Goal: Task Accomplishment & Management: Manage account settings

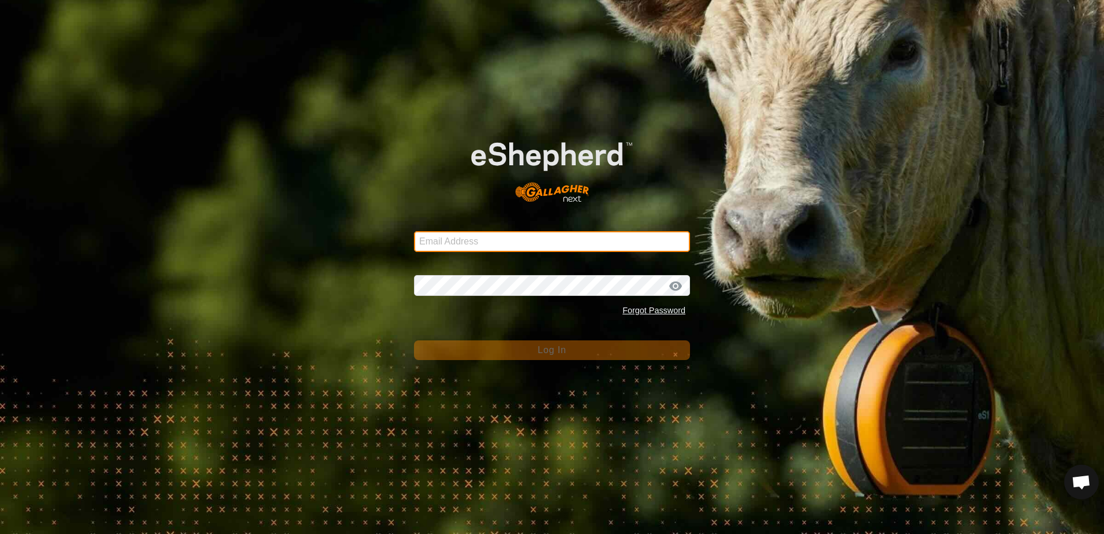
click at [465, 237] on input "Email Address" at bounding box center [552, 241] width 276 height 21
type input "[EMAIL_ADDRESS][DOMAIN_NAME]"
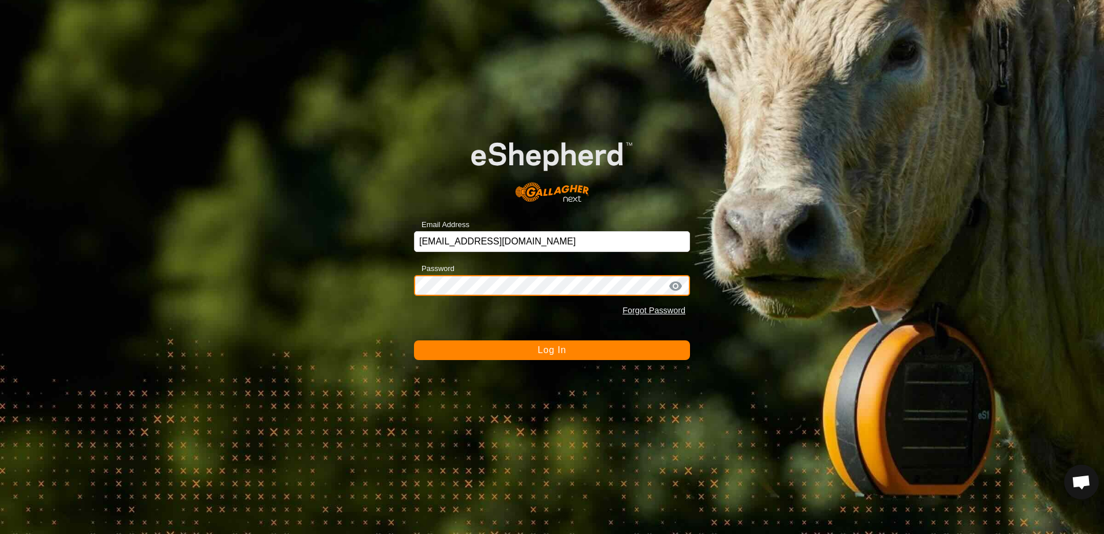
click at [414, 340] on button "Log In" at bounding box center [552, 350] width 276 height 20
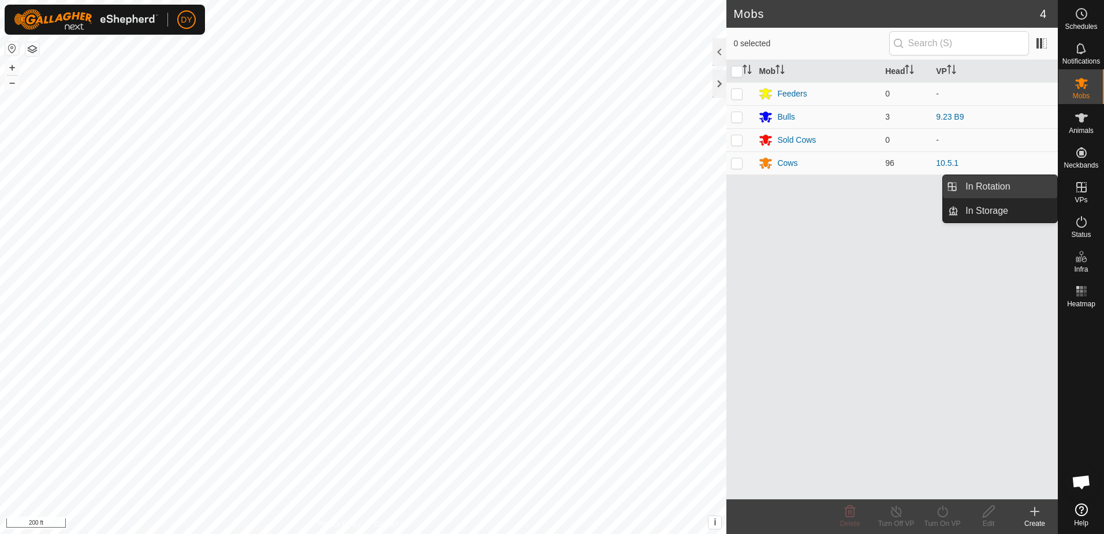
click at [1022, 187] on link "In Rotation" at bounding box center [1008, 186] width 99 height 23
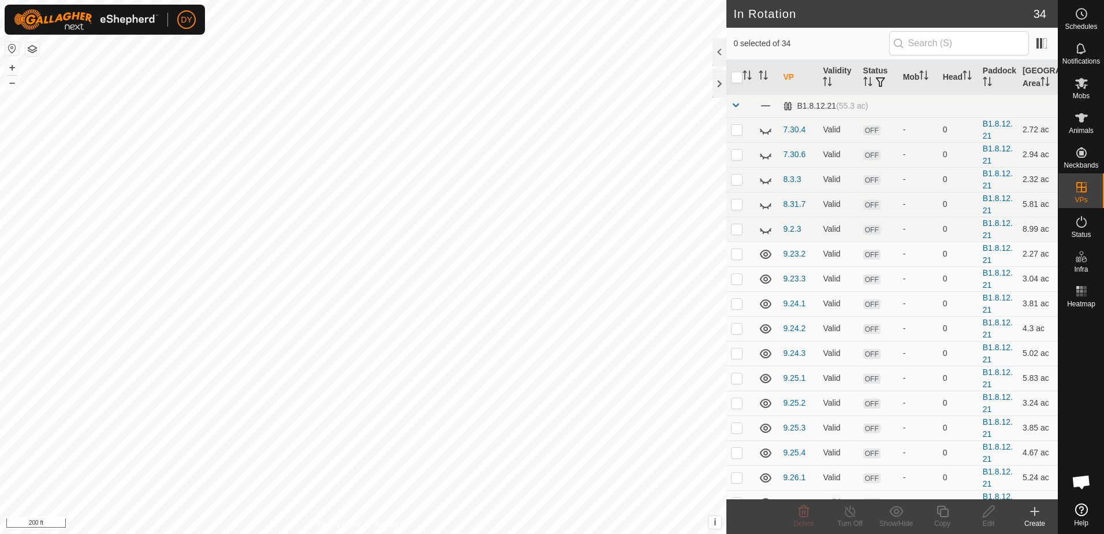
click at [1032, 511] on icon at bounding box center [1035, 511] width 8 height 0
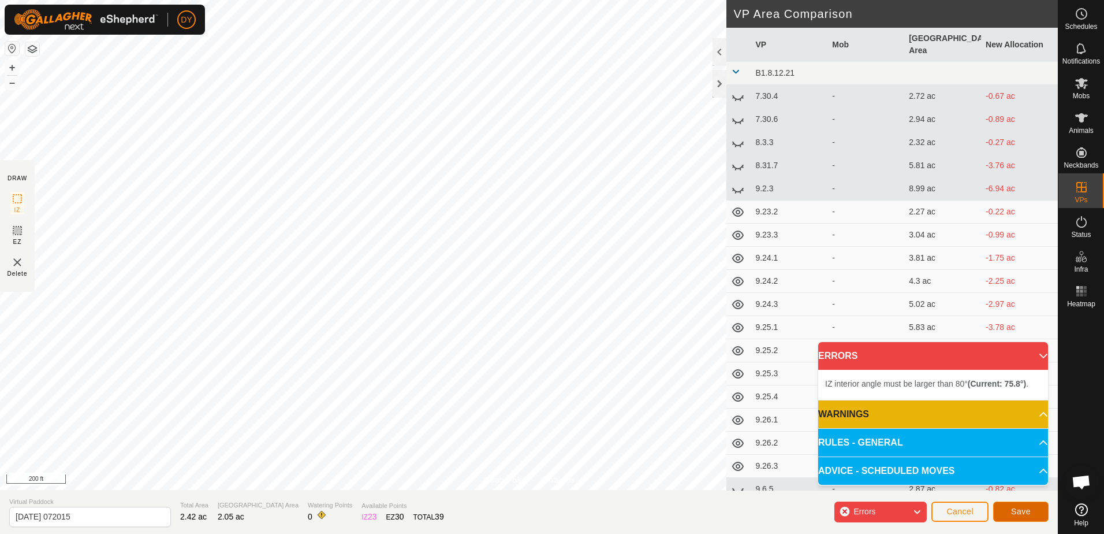
click at [1008, 512] on button "Save" at bounding box center [1020, 511] width 55 height 20
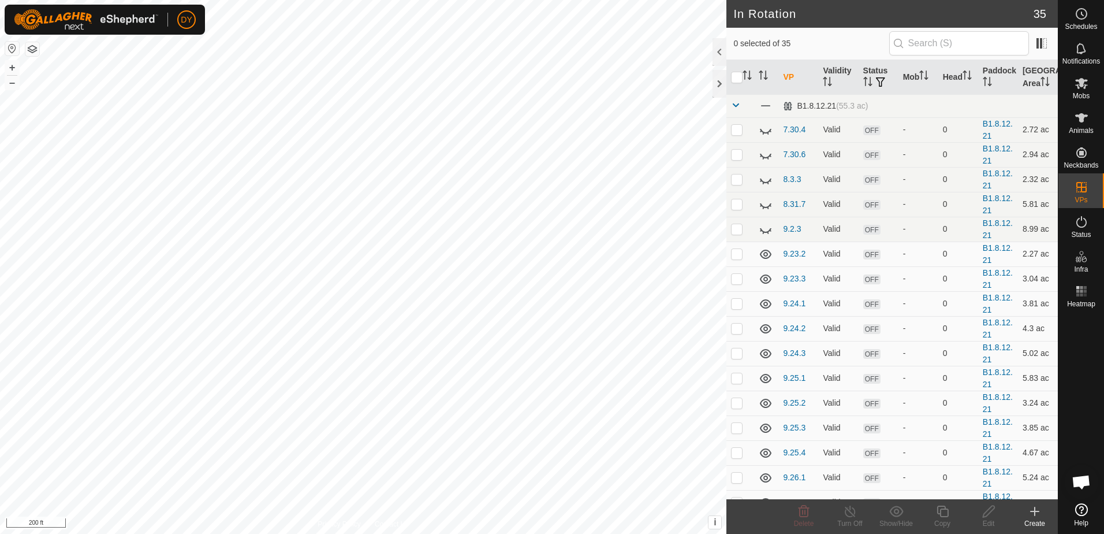
checkbox input "true"
click at [943, 517] on icon at bounding box center [943, 511] width 12 height 12
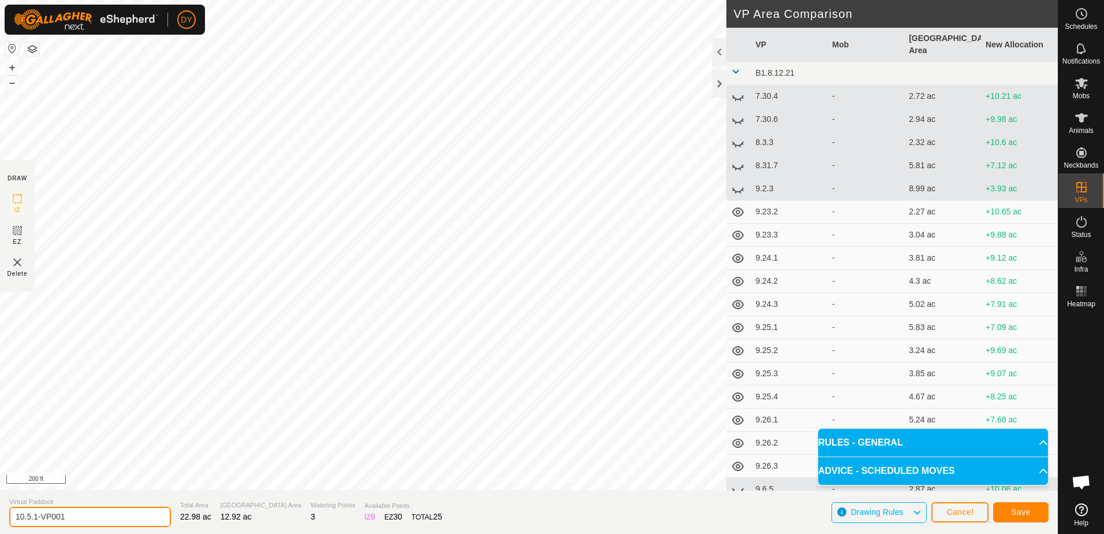
drag, startPoint x: 94, startPoint y: 513, endPoint x: 28, endPoint y: 518, distance: 66.0
click at [28, 518] on input "10.5.1-VP001" at bounding box center [90, 517] width 162 height 20
type input "10.6.1"
click at [1014, 514] on span "Save" at bounding box center [1021, 511] width 20 height 9
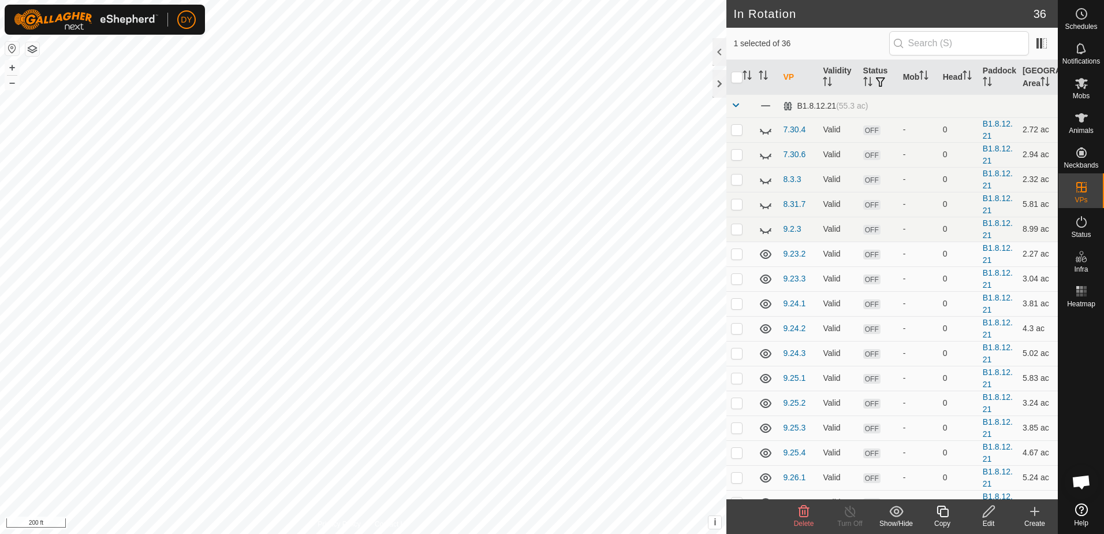
checkbox input "false"
checkbox input "true"
click at [939, 511] on icon at bounding box center [943, 511] width 14 height 14
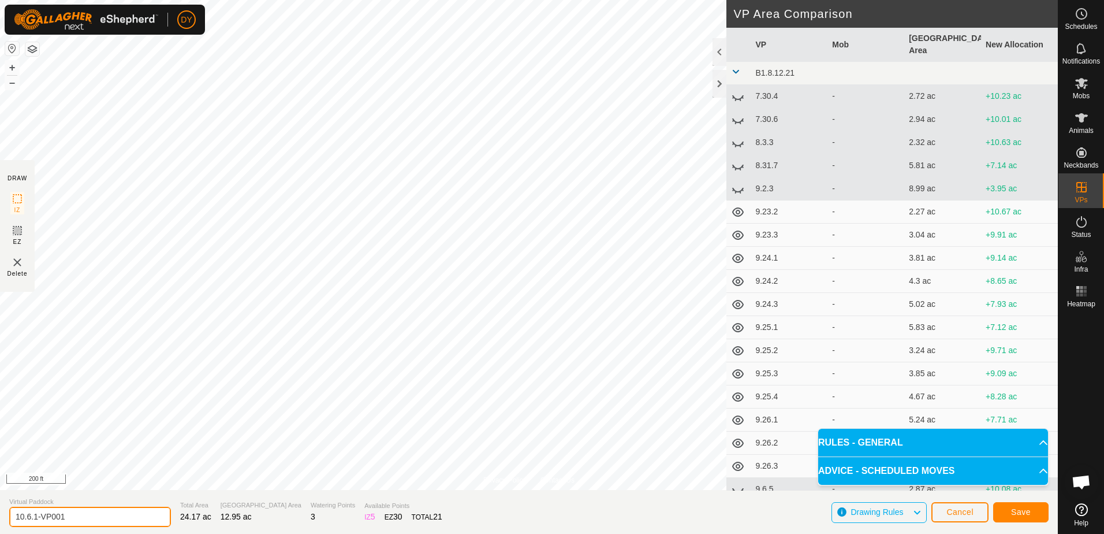
drag, startPoint x: 76, startPoint y: 516, endPoint x: 34, endPoint y: 516, distance: 42.7
click at [34, 516] on input "10.6.1-VP001" at bounding box center [90, 517] width 162 height 20
type input "10.6.2"
click at [1038, 513] on button "Save" at bounding box center [1020, 512] width 55 height 20
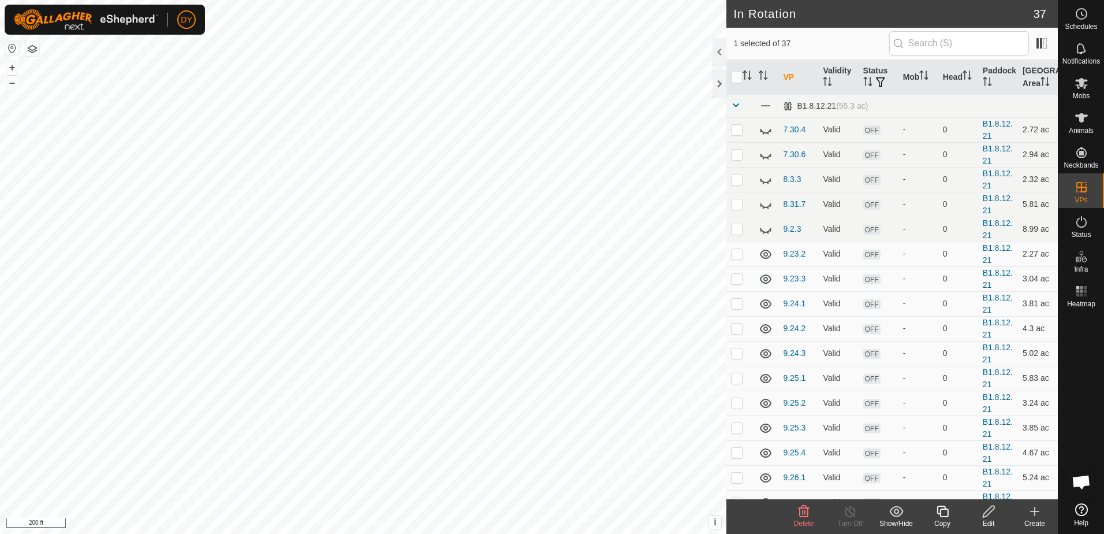
checkbox input "false"
checkbox input "true"
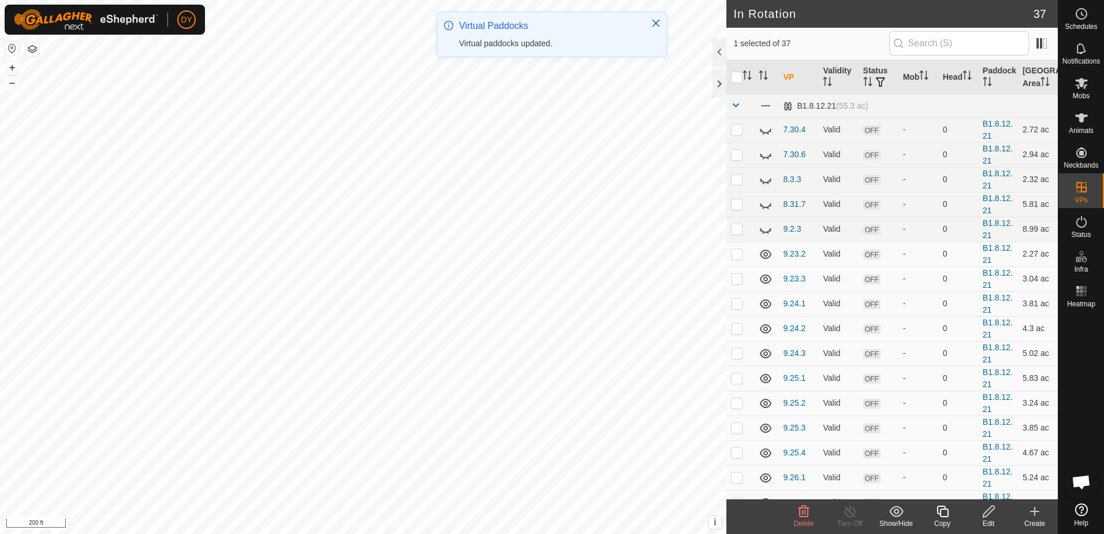
click at [947, 513] on icon at bounding box center [943, 511] width 14 height 14
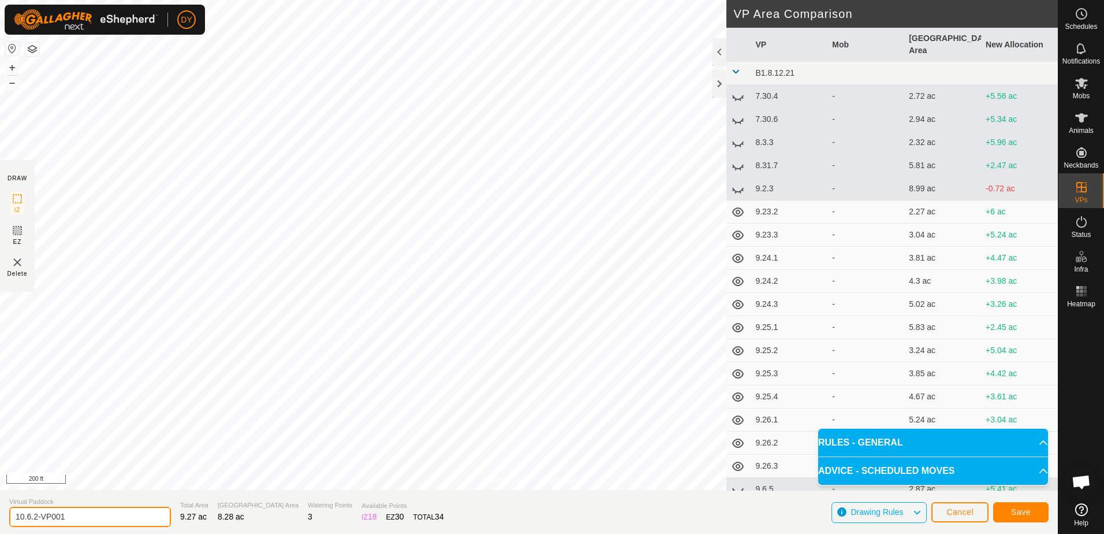
drag, startPoint x: 116, startPoint y: 514, endPoint x: 32, endPoint y: 521, distance: 84.6
click at [32, 521] on input "10.6.2-VP001" at bounding box center [90, 517] width 162 height 20
type input "10.6.3"
click at [1029, 515] on span "Save" at bounding box center [1021, 511] width 20 height 9
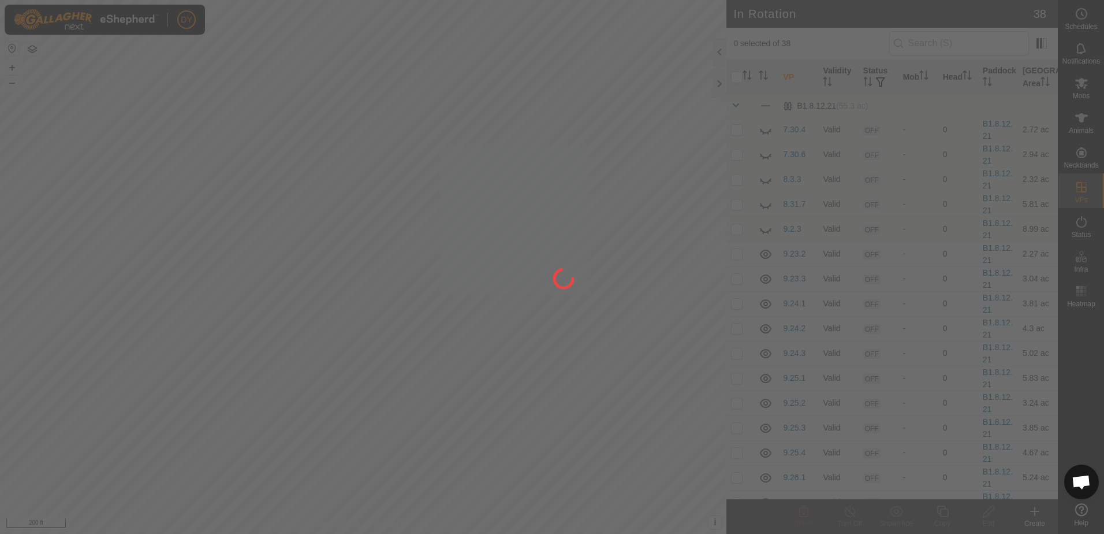
click at [378, 195] on div at bounding box center [552, 267] width 1104 height 534
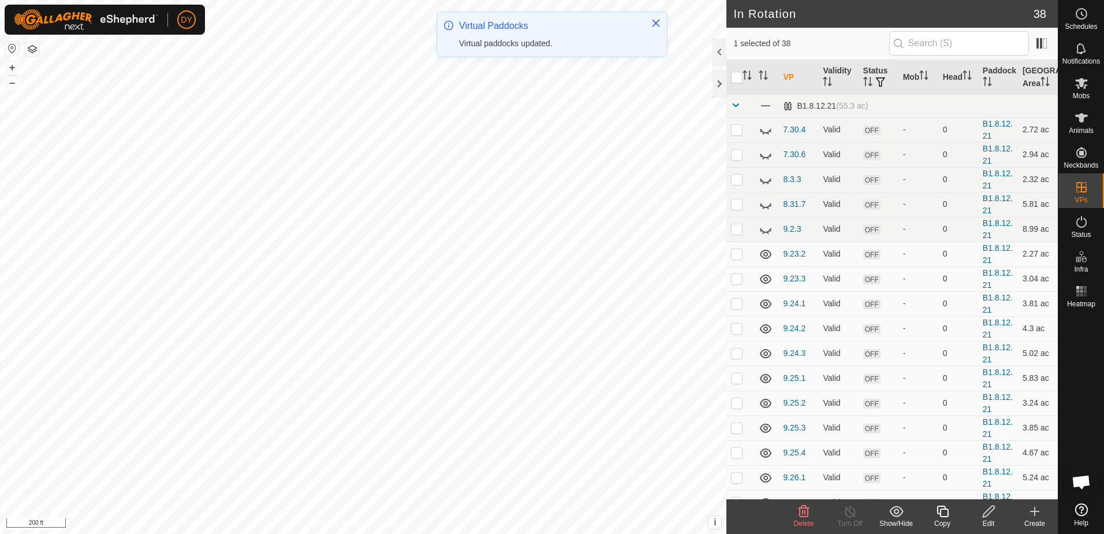
click at [809, 512] on icon at bounding box center [804, 511] width 11 height 12
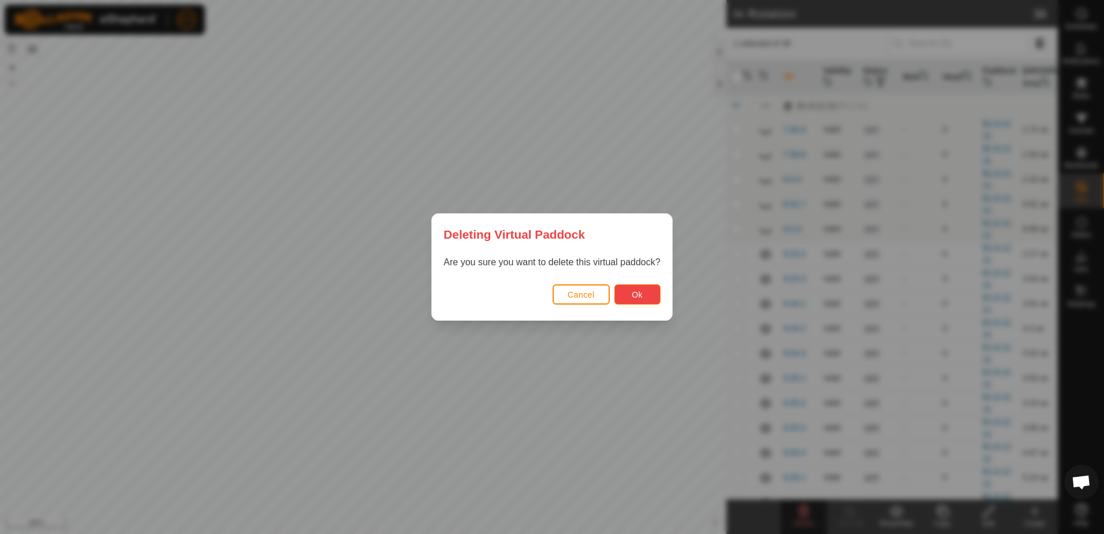
click at [622, 289] on button "Ok" at bounding box center [638, 294] width 46 height 20
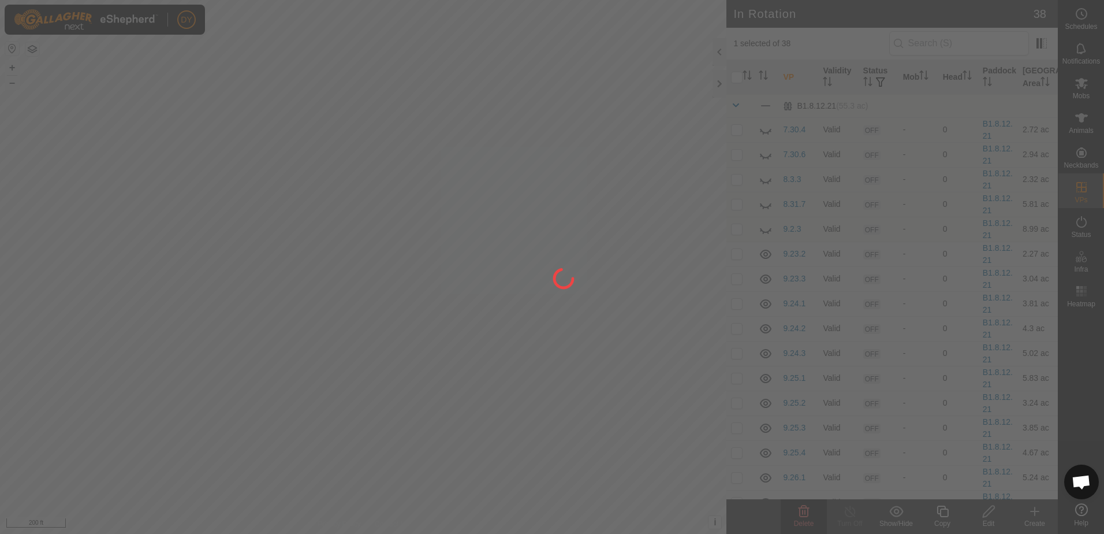
checkbox input "false"
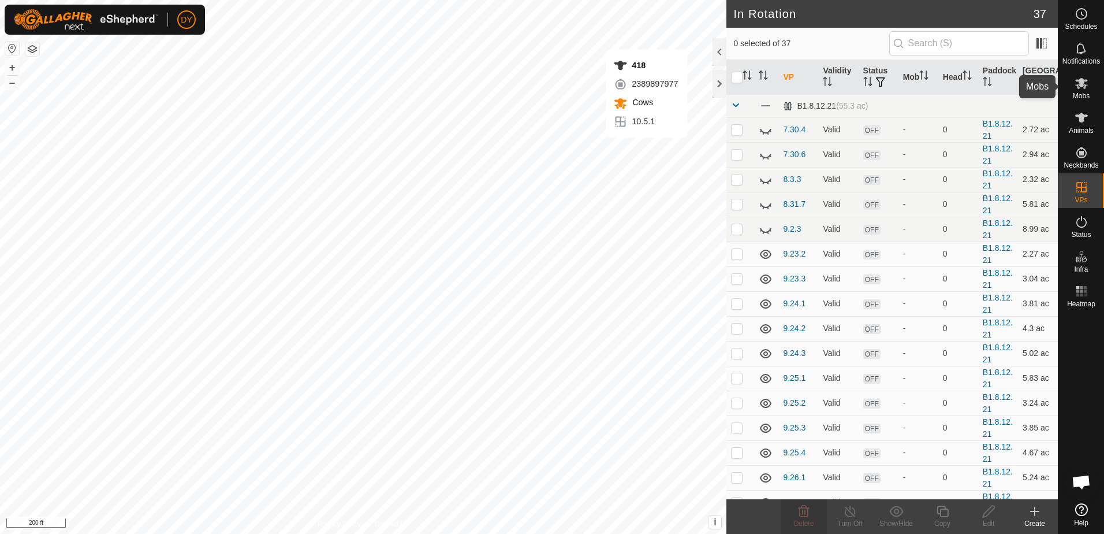
click at [1081, 91] on es-mob-svg-icon at bounding box center [1081, 83] width 21 height 18
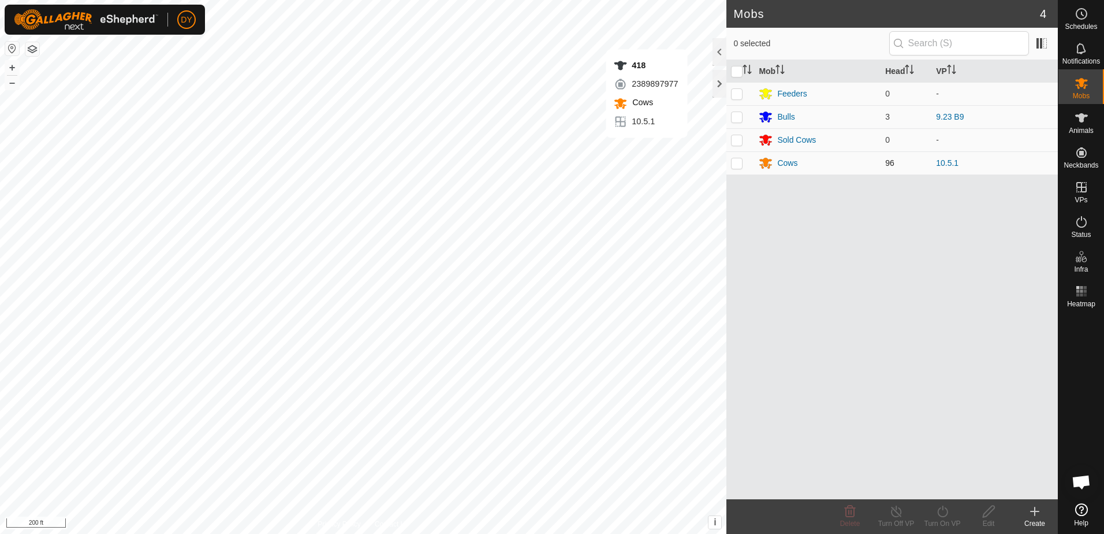
click at [739, 163] on p-checkbox at bounding box center [737, 162] width 12 height 9
checkbox input "true"
click at [948, 513] on icon at bounding box center [943, 511] width 14 height 14
click at [949, 486] on link "Now" at bounding box center [977, 485] width 114 height 23
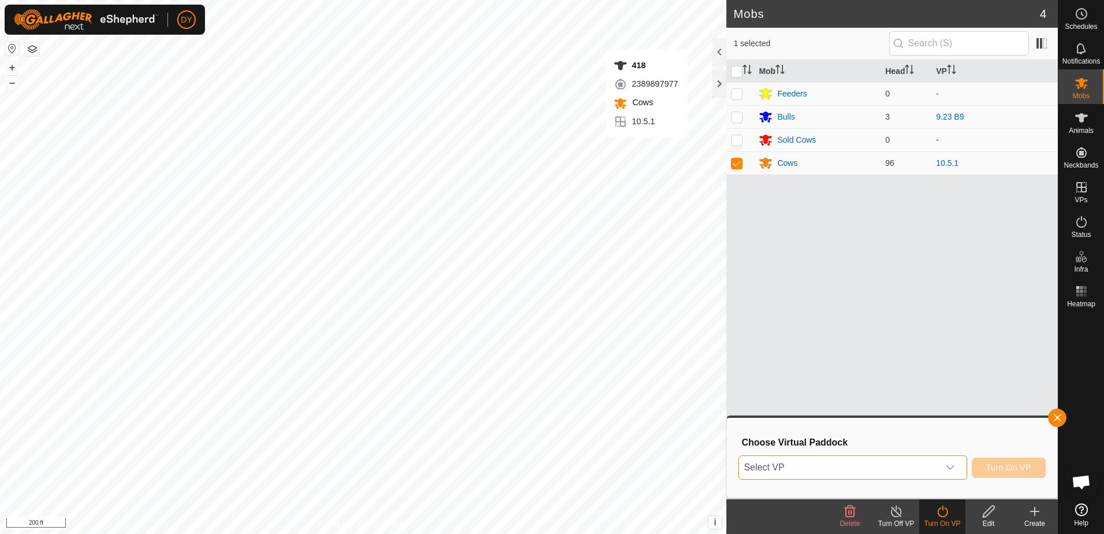
click at [896, 466] on span "Select VP" at bounding box center [838, 467] width 199 height 23
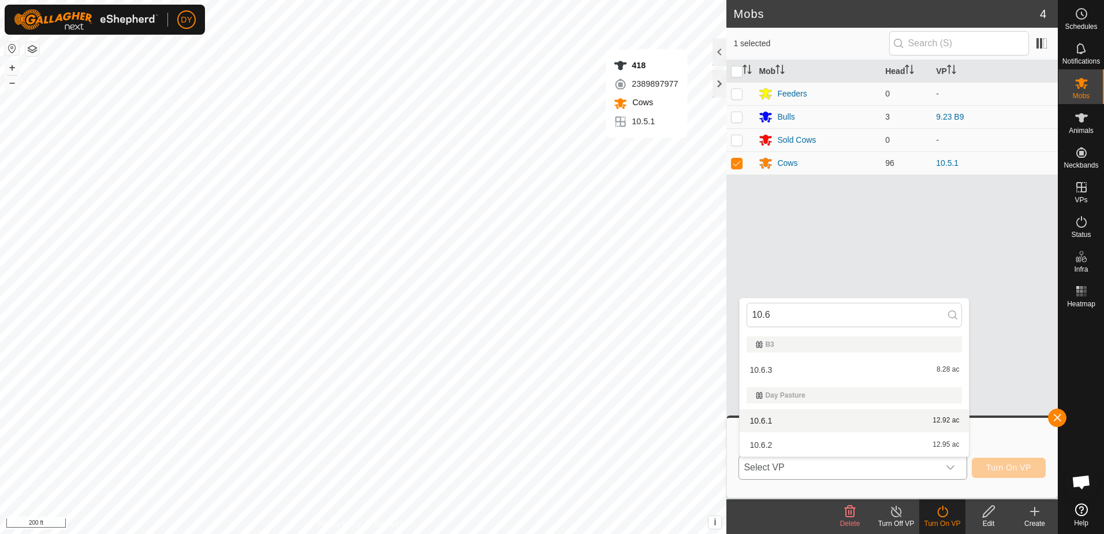
type input "10.6"
click at [764, 419] on li "10.6.1 12.92 ac" at bounding box center [854, 420] width 229 height 23
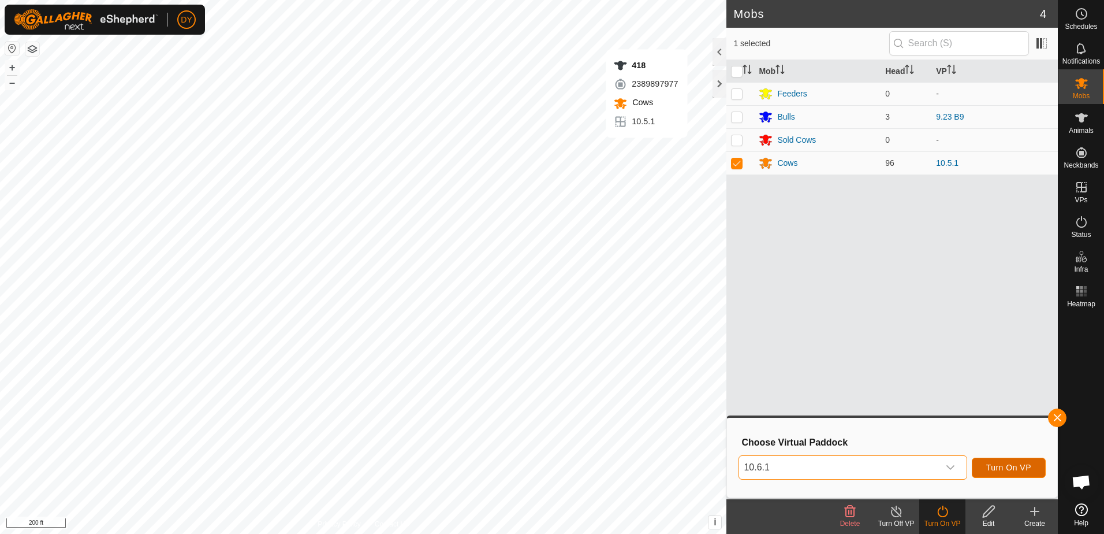
click at [995, 468] on span "Turn On VP" at bounding box center [1009, 467] width 45 height 9
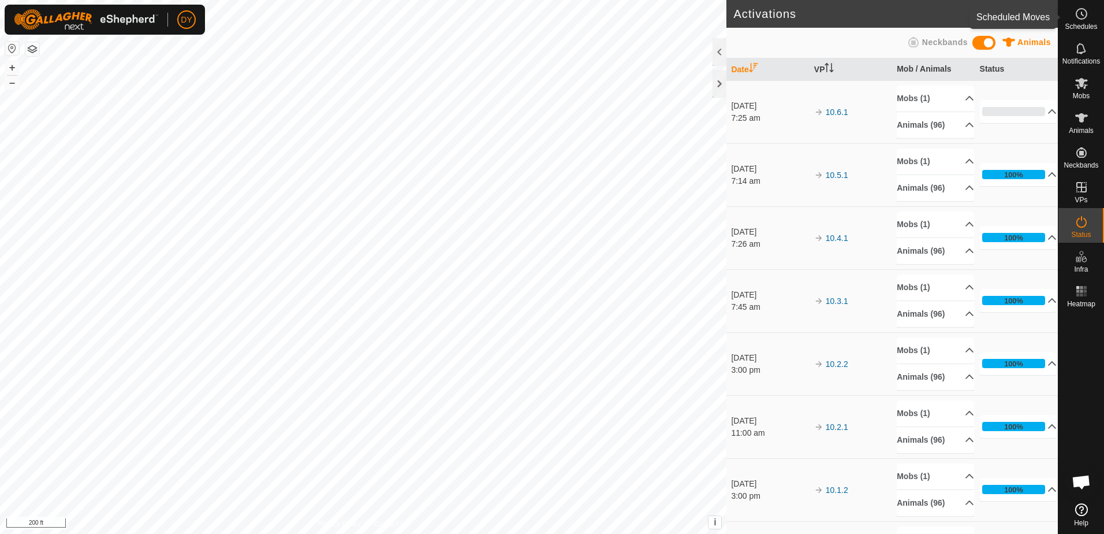
click at [1084, 17] on icon at bounding box center [1082, 14] width 14 height 14
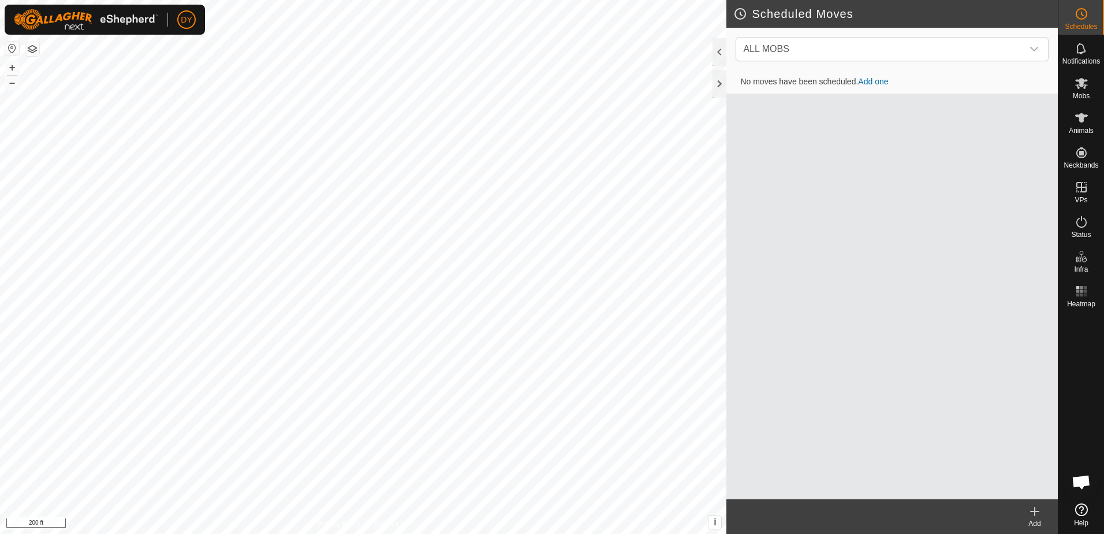
click at [1035, 513] on icon at bounding box center [1035, 511] width 0 height 8
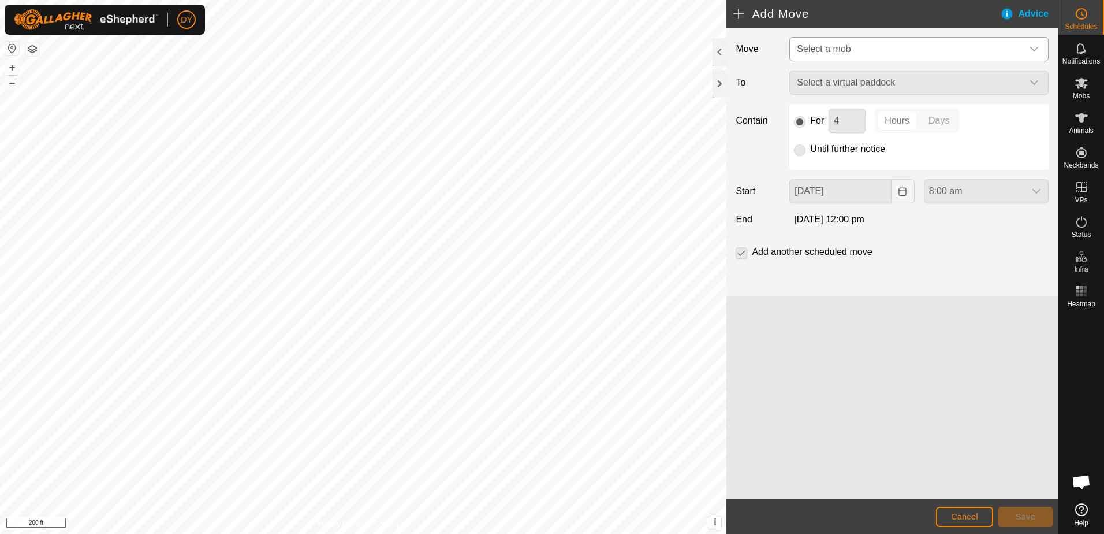
click at [825, 53] on span "Select a mob" at bounding box center [824, 49] width 54 height 10
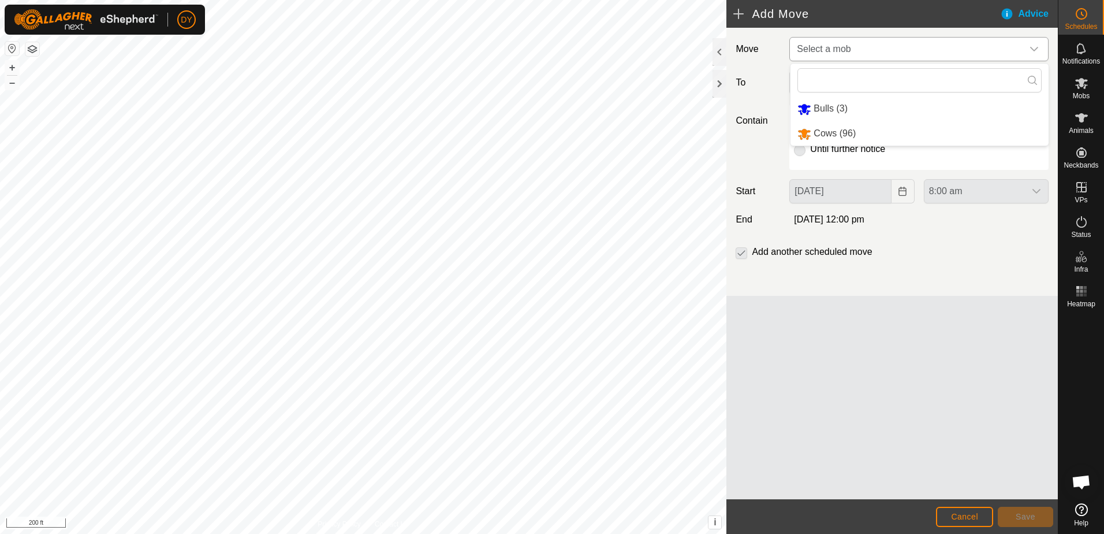
click at [823, 133] on li "Cows (96)" at bounding box center [920, 134] width 258 height 24
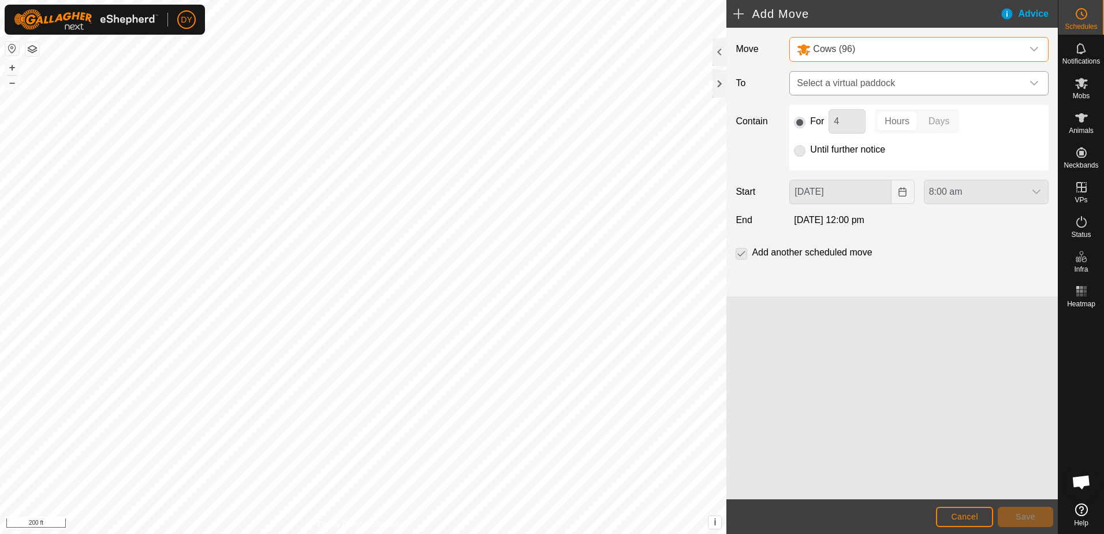
click at [842, 82] on span "Select a virtual paddock" at bounding box center [907, 83] width 230 height 23
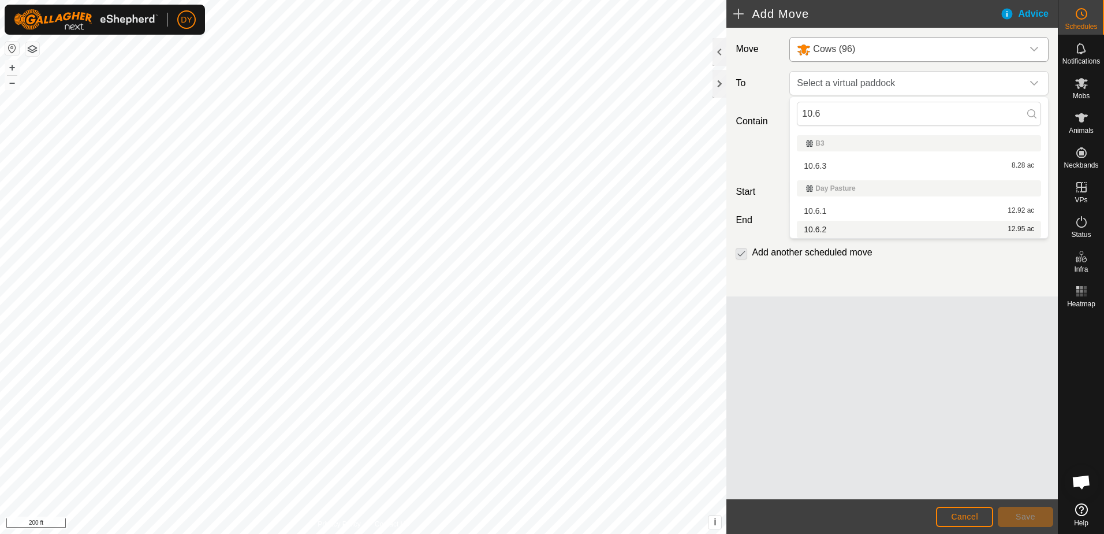
type input "10.6"
click at [833, 228] on li "10.6.2 12.95 ac" at bounding box center [919, 229] width 244 height 17
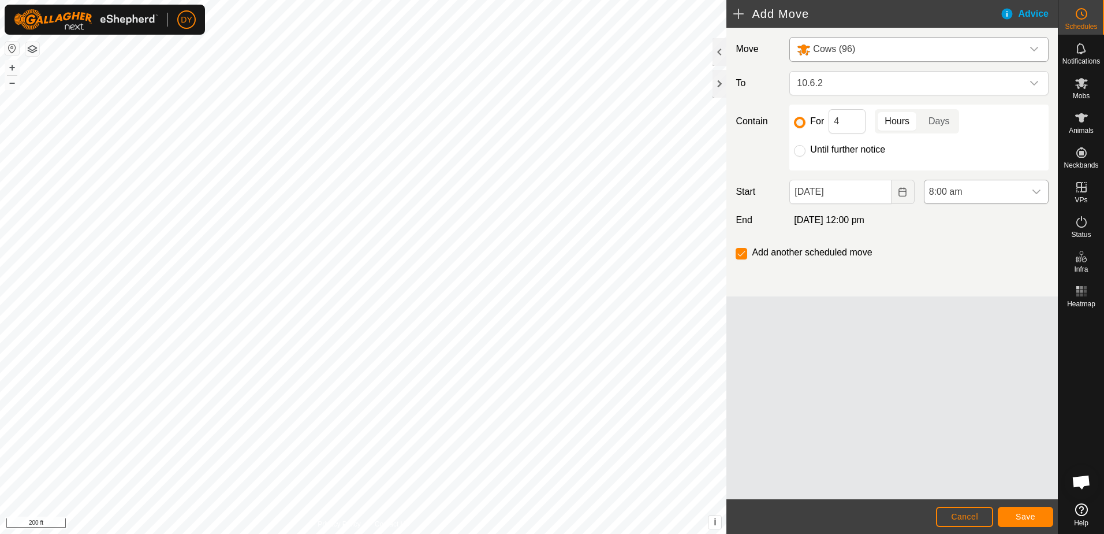
click at [1037, 193] on icon "dropdown trigger" at bounding box center [1036, 191] width 9 height 9
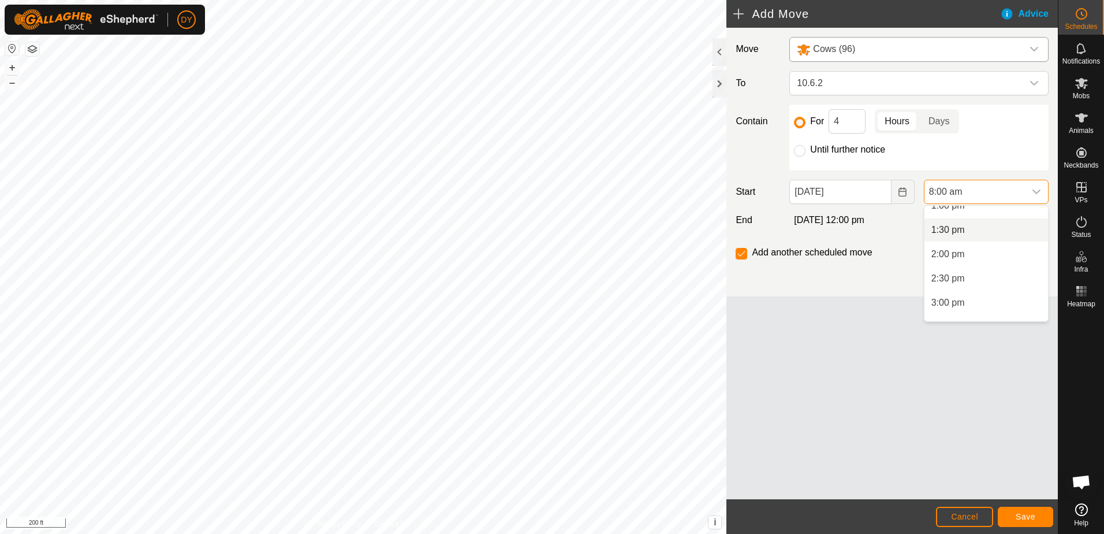
scroll to position [582, 0]
click at [958, 265] on li "1:00 pm" at bounding box center [987, 265] width 124 height 23
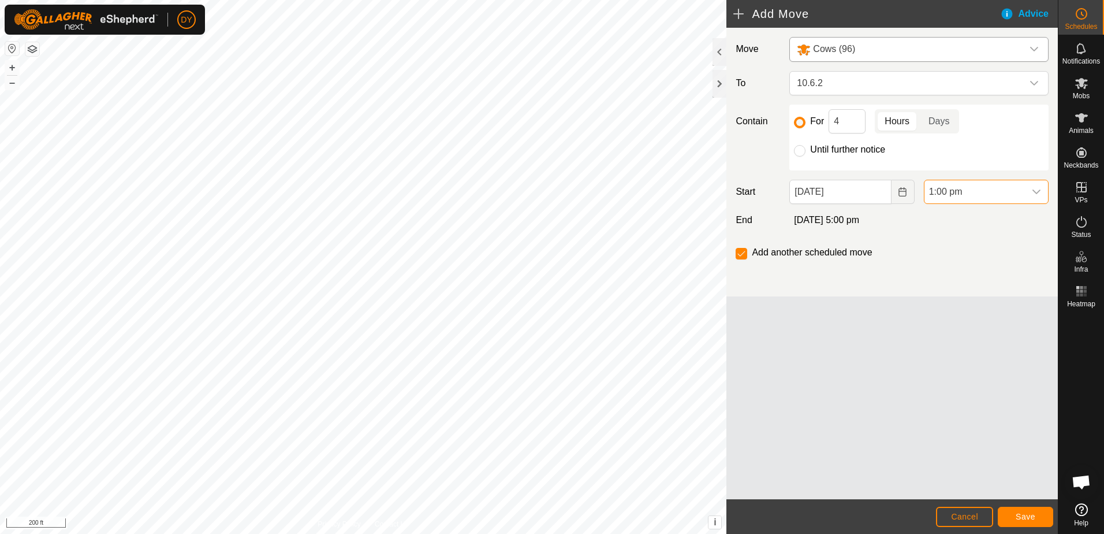
scroll to position [388, 0]
click at [1037, 193] on icon "dropdown trigger" at bounding box center [1037, 191] width 8 height 5
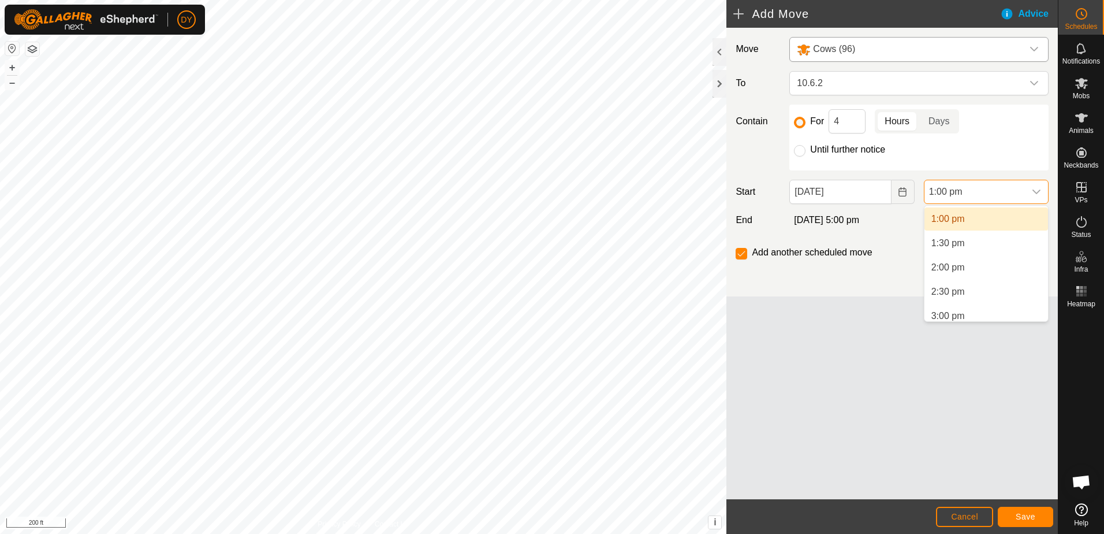
scroll to position [649, 0]
click at [956, 292] on li "3:00 pm" at bounding box center [987, 295] width 124 height 23
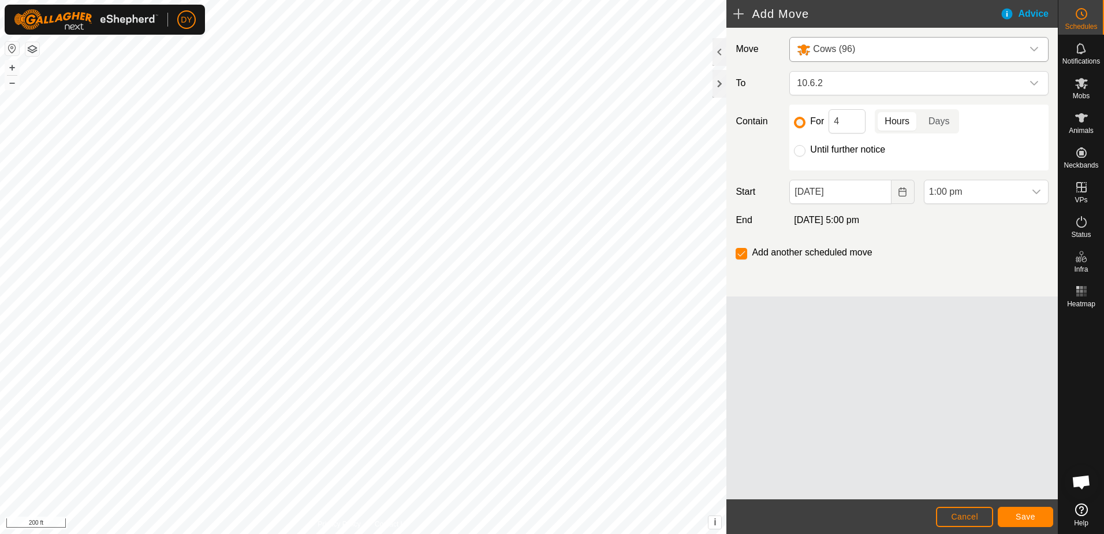
scroll to position [631, 0]
drag, startPoint x: 848, startPoint y: 123, endPoint x: 832, endPoint y: 129, distance: 17.2
click at [832, 129] on input "4" at bounding box center [847, 121] width 37 height 24
type input "1"
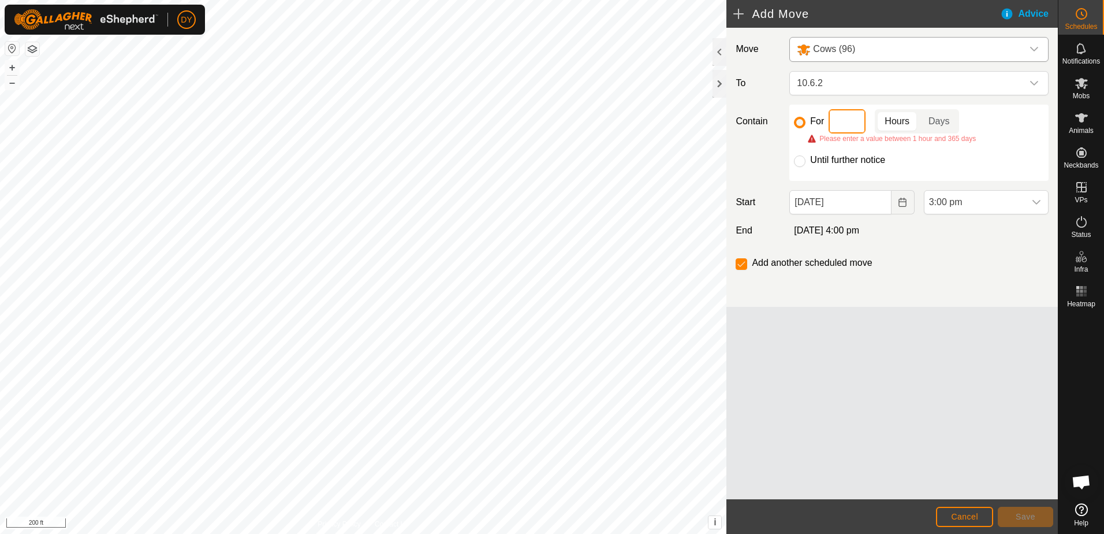
type input "2"
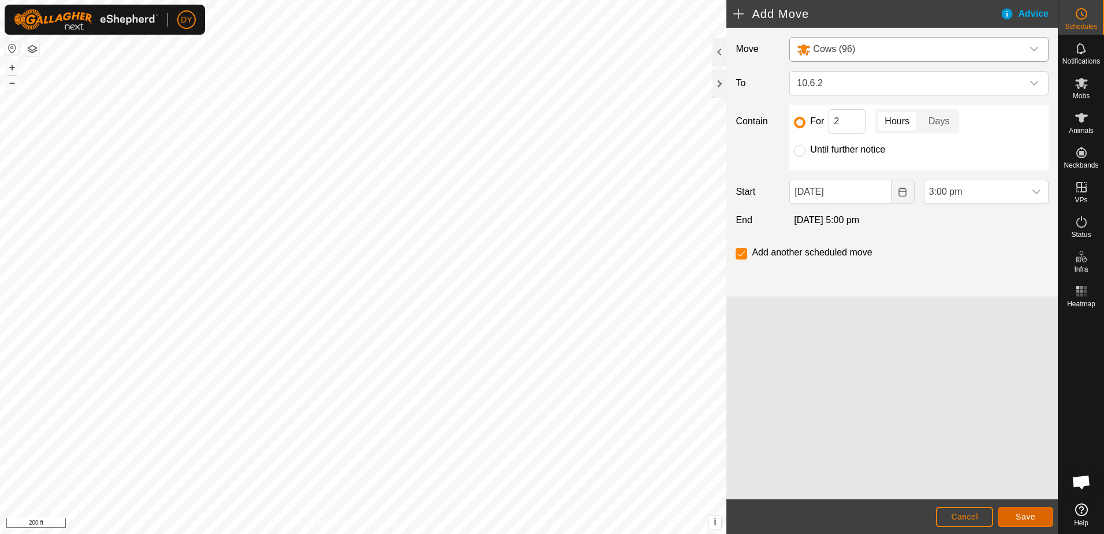
click at [1023, 518] on span "Save" at bounding box center [1026, 516] width 20 height 9
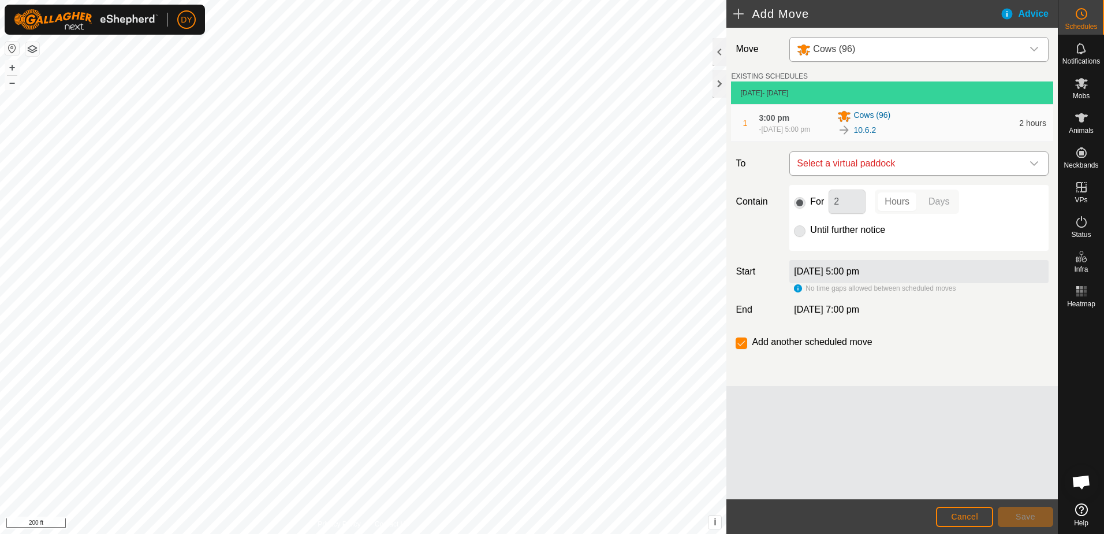
click at [959, 166] on span "Select a virtual paddock" at bounding box center [907, 163] width 230 height 23
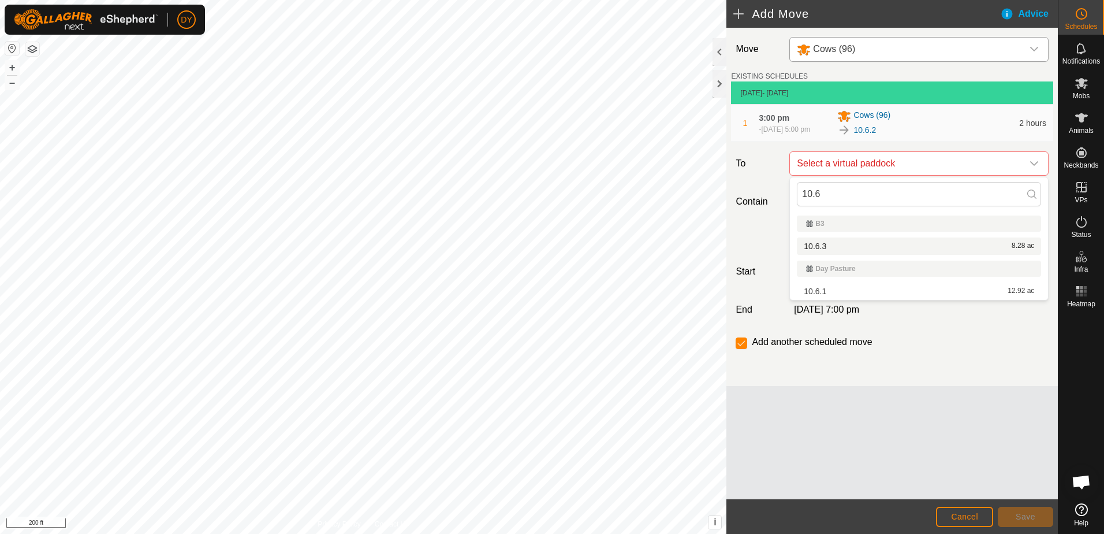
type input "10.6"
click at [833, 247] on li "10.6.3 8.28 ac" at bounding box center [919, 245] width 244 height 17
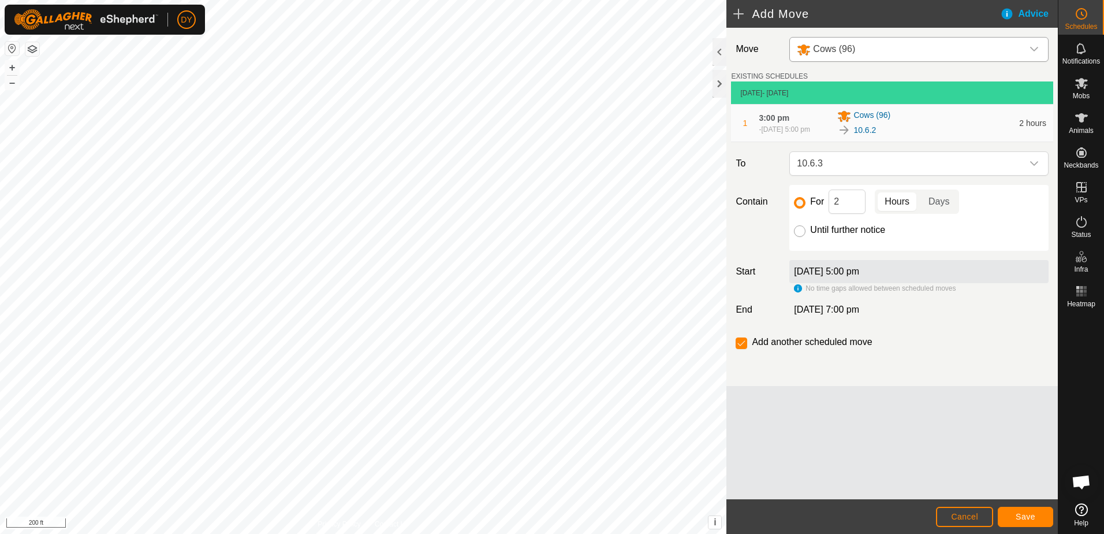
click at [797, 229] on input "Until further notice" at bounding box center [800, 231] width 12 height 12
radio input "true"
checkbox input "false"
click at [1010, 512] on button "Save" at bounding box center [1025, 517] width 55 height 20
